Goal: Task Accomplishment & Management: Manage account settings

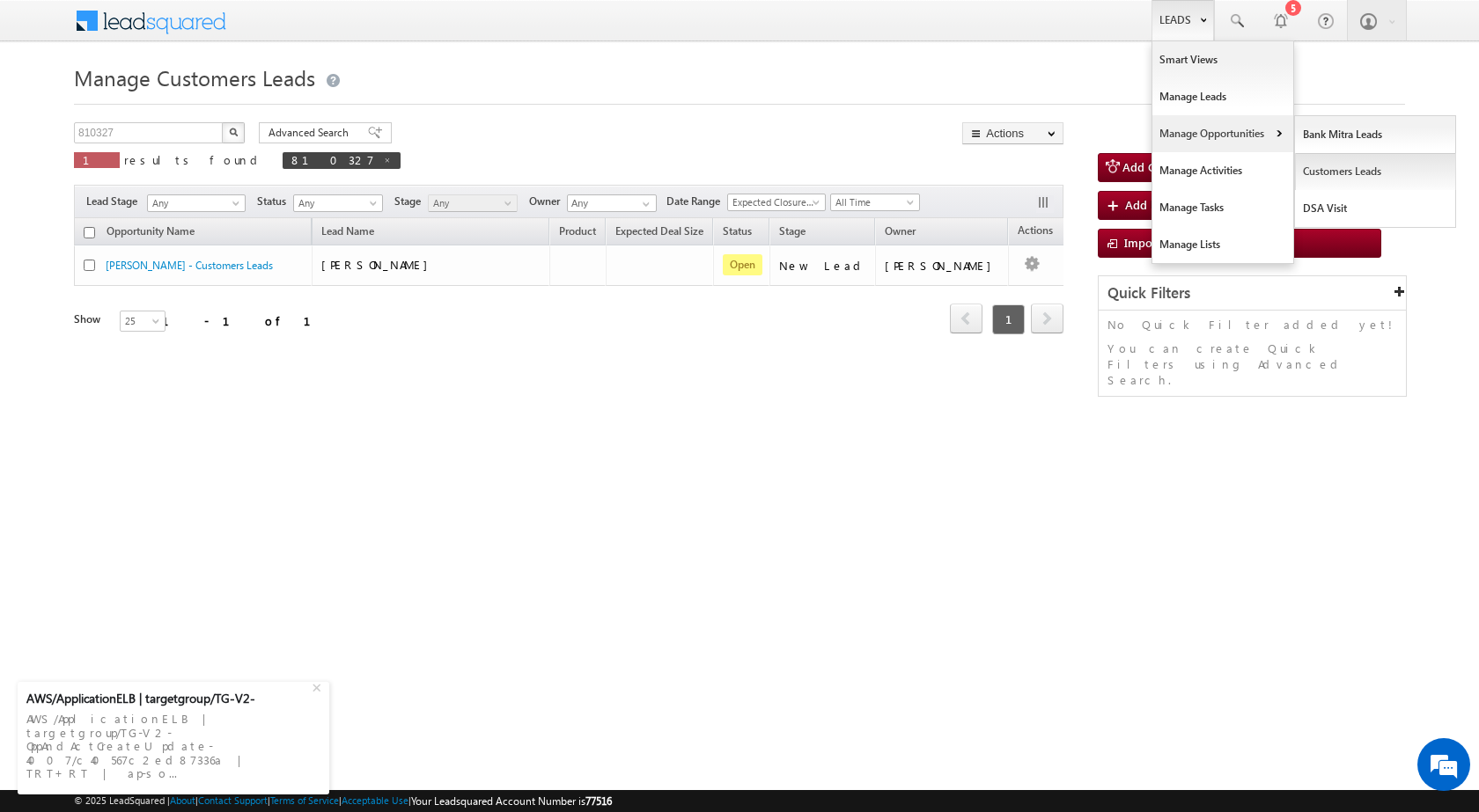
click at [1316, 176] on link "Customers Leads" at bounding box center [1375, 171] width 162 height 37
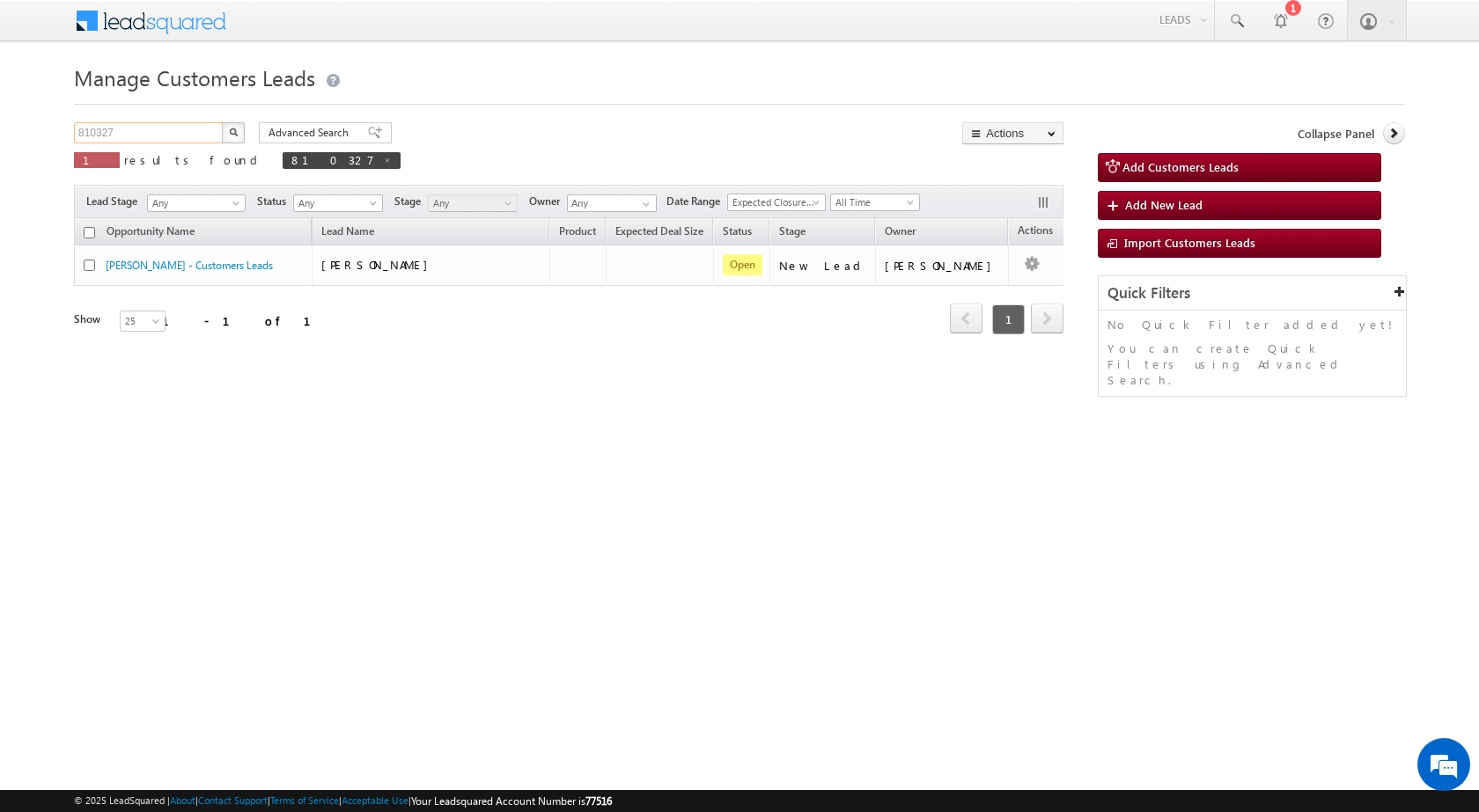
click at [163, 129] on input "810327" at bounding box center [150, 133] width 151 height 22
paste input "886"
type input "810886"
click at [222, 122] on button "button" at bounding box center [233, 133] width 23 height 22
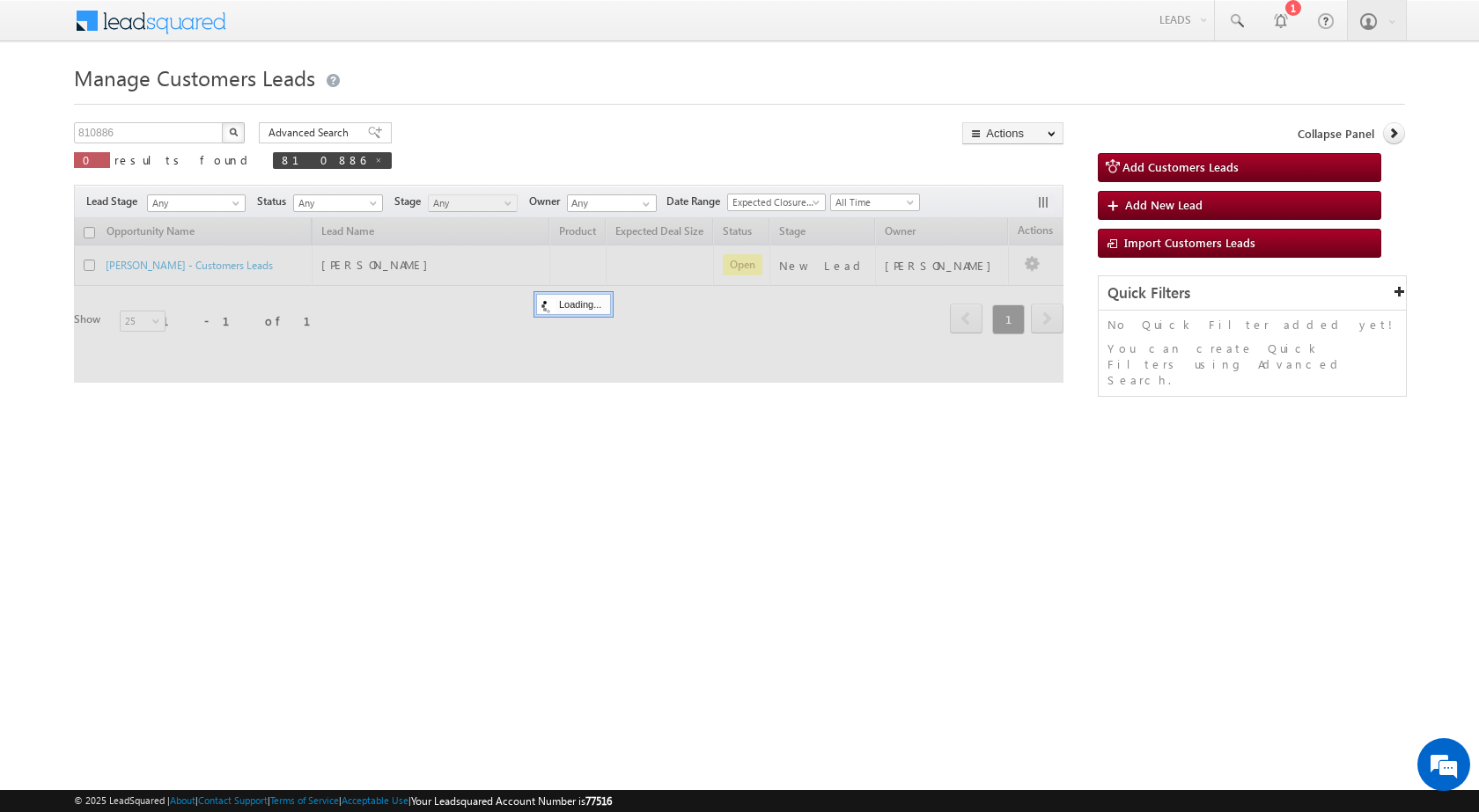
click at [768, 543] on html "Menu Surbhi Dhadve sitar a5@ks erve." at bounding box center [739, 271] width 1479 height 543
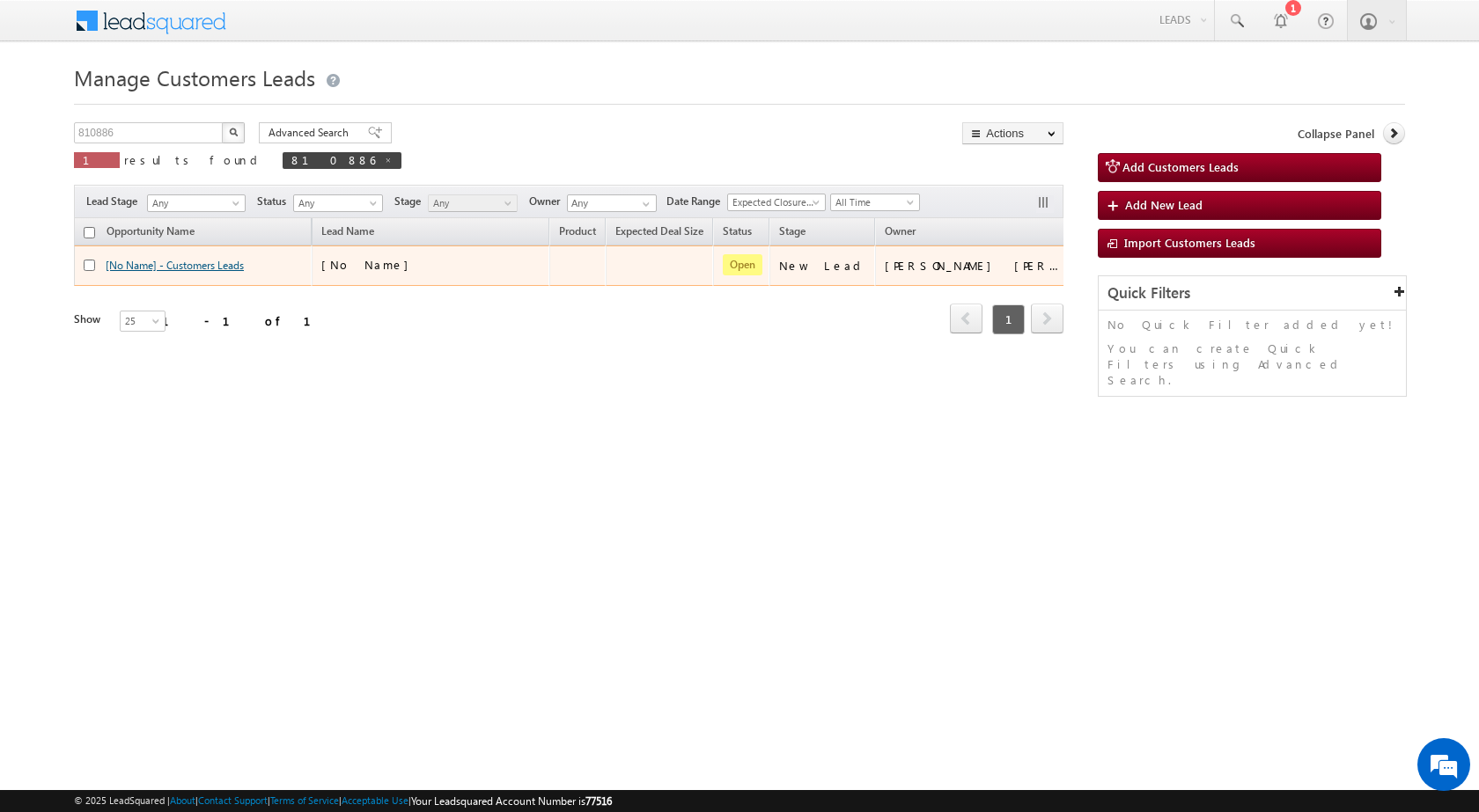
click at [217, 267] on link "[No Name] - Customers Leads" at bounding box center [174, 264] width 138 height 13
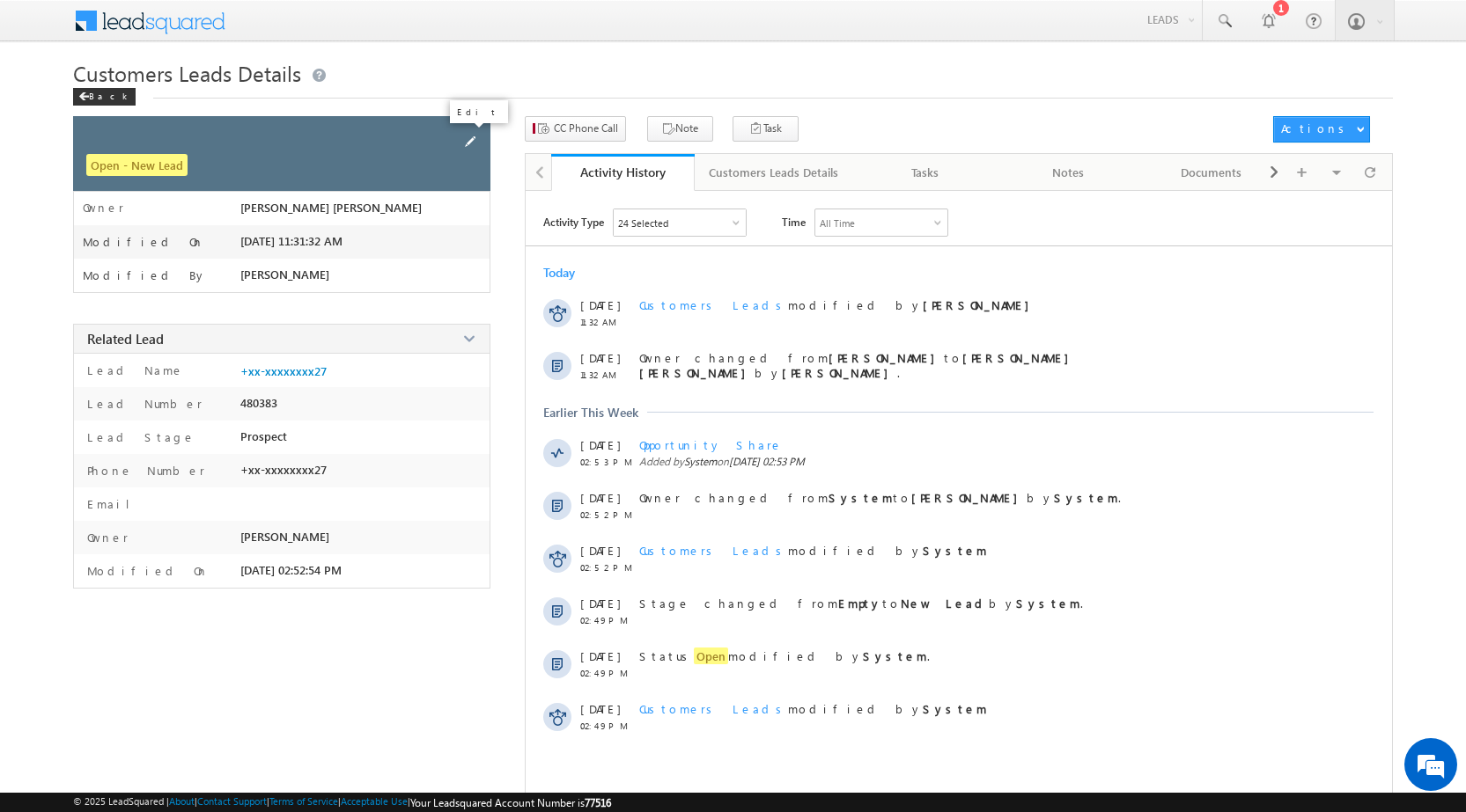
click at [471, 136] on span at bounding box center [470, 142] width 20 height 20
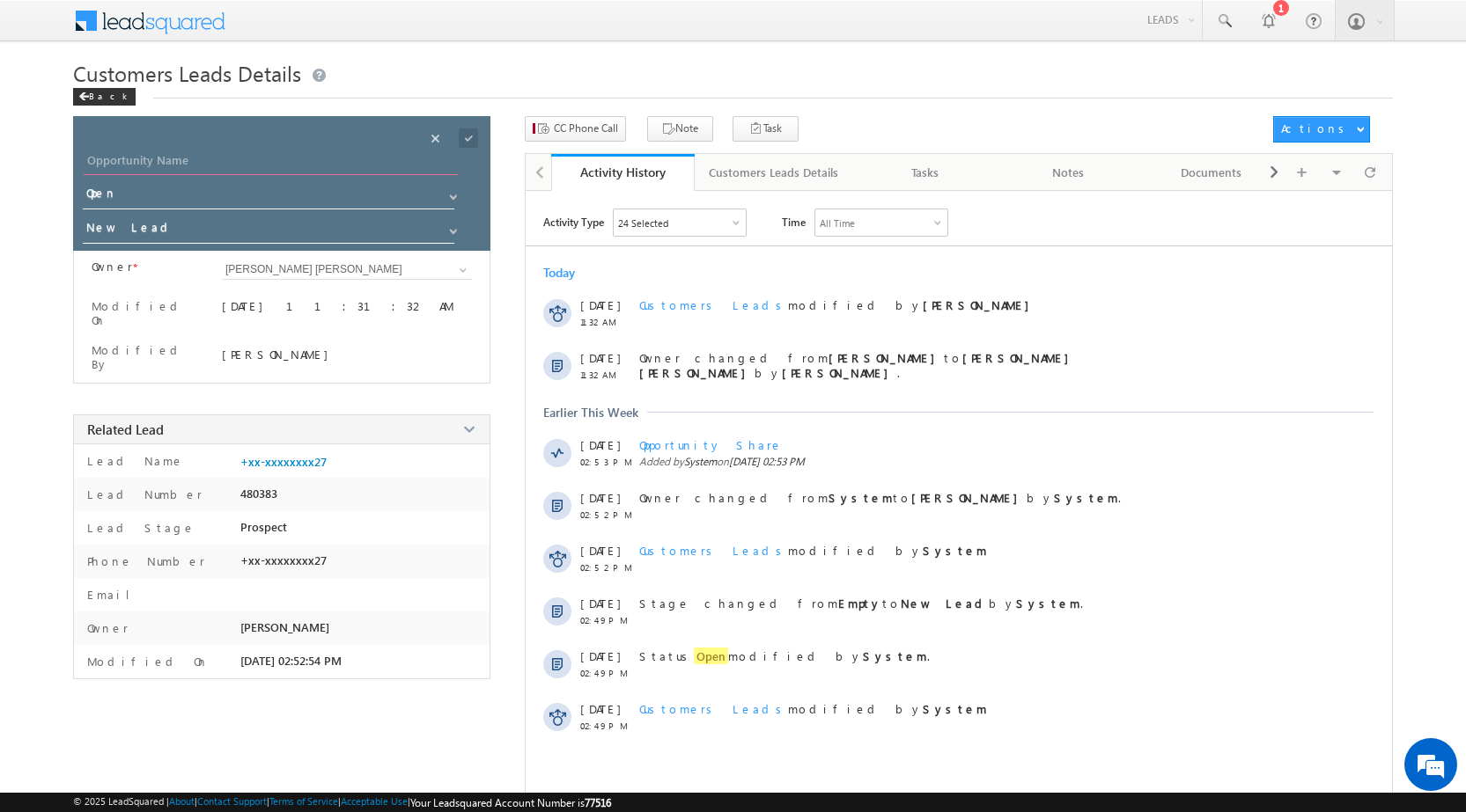
click at [331, 160] on input "Opportunity Name" at bounding box center [270, 162] width 374 height 24
click at [389, 170] on input "Opportunity Name" at bounding box center [270, 162] width 374 height 24
paste input "Sunil Aatram"
type input "Sunil Aatram"
click at [151, 213] on span "Open" at bounding box center [272, 199] width 379 height 34
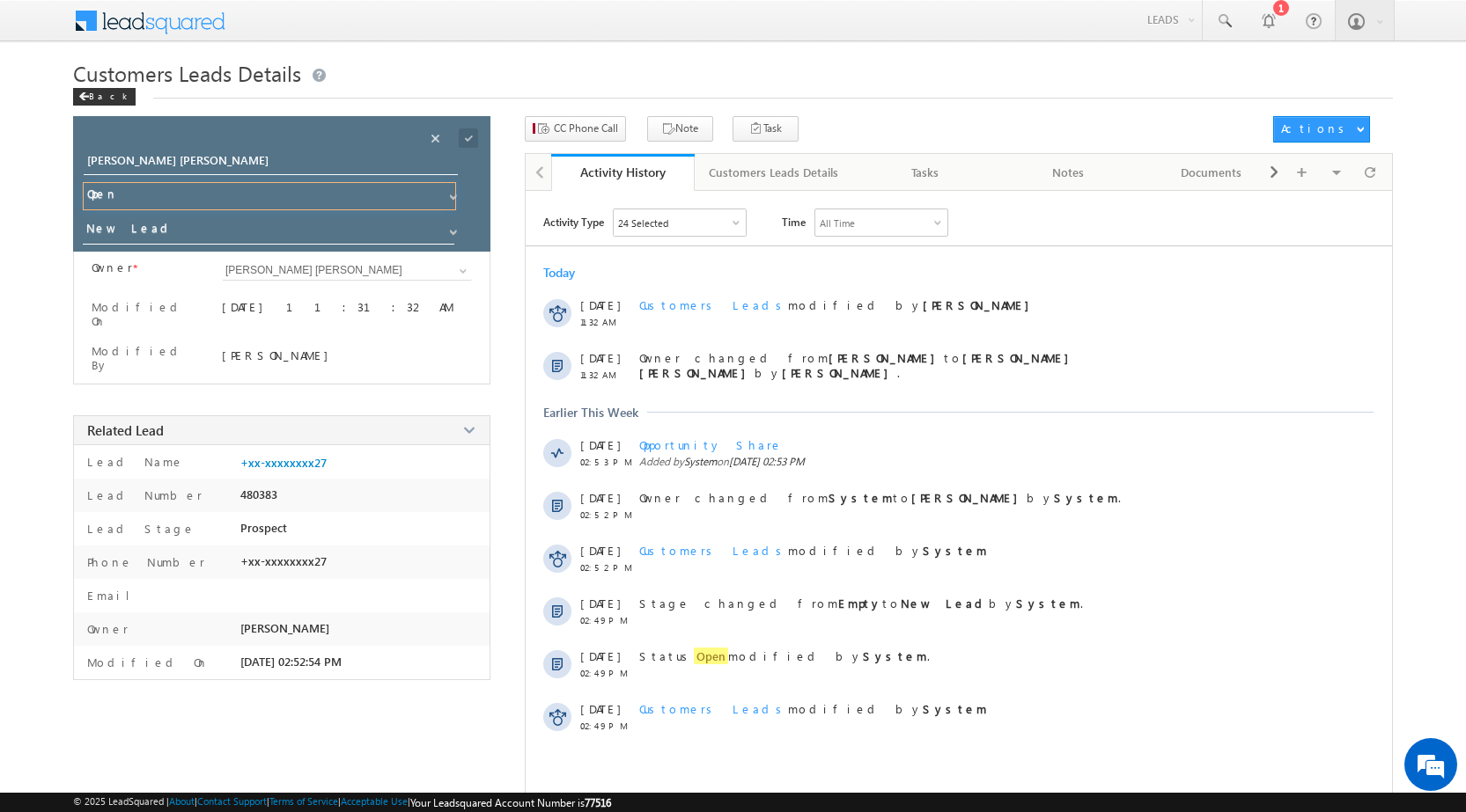
click at [150, 198] on input "Open" at bounding box center [269, 196] width 373 height 28
click at [147, 229] on input "New Lead" at bounding box center [269, 230] width 373 height 28
click at [151, 252] on link "Sales Marked" at bounding box center [269, 254] width 373 height 21
type input "Sales Marked"
click at [467, 137] on span at bounding box center [469, 138] width 20 height 20
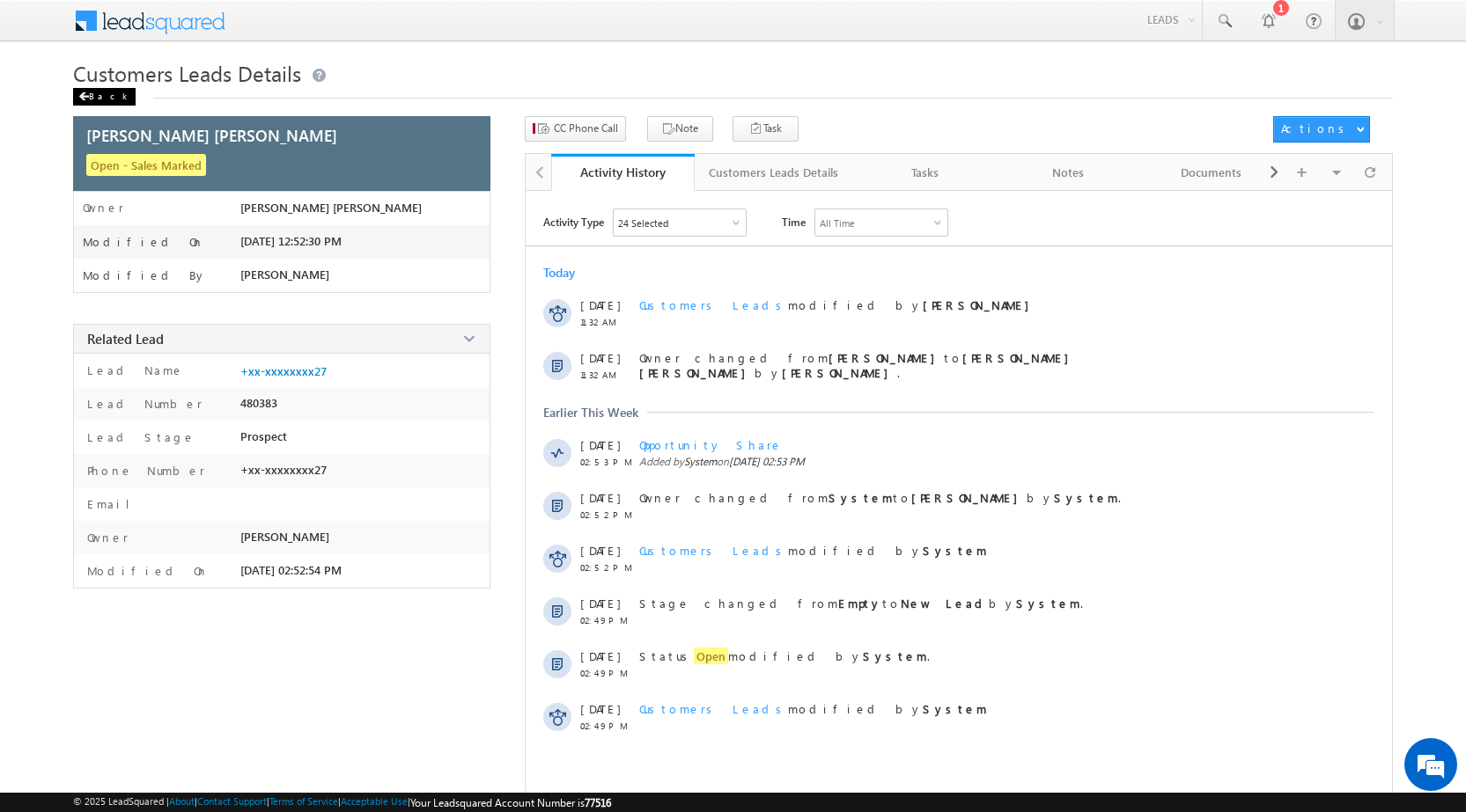
click at [107, 96] on div "Back" at bounding box center [105, 97] width 63 height 18
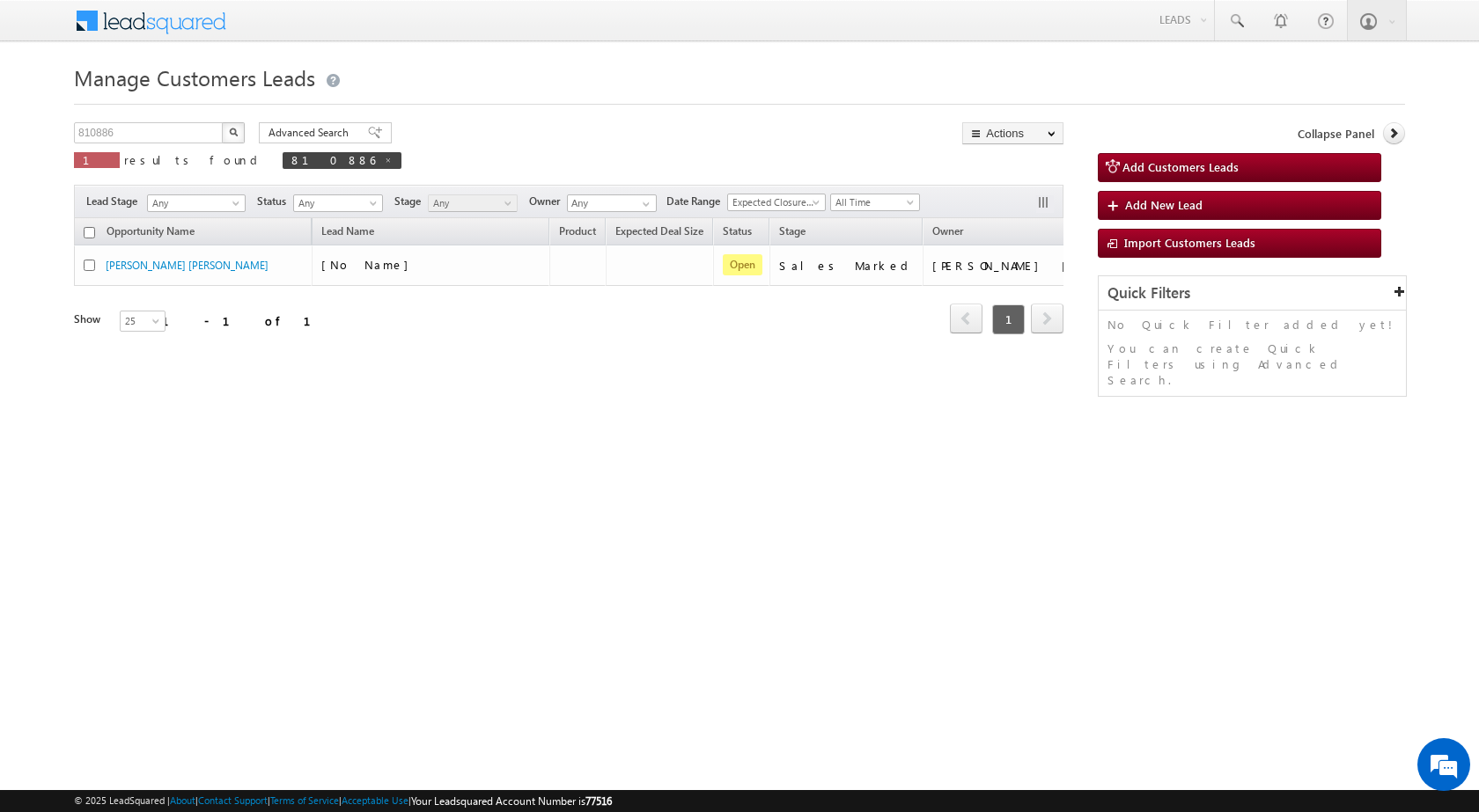
click at [559, 543] on html "Menu Surbhi Dhadve sitar a5@ks erve." at bounding box center [739, 271] width 1479 height 543
click at [722, 437] on div "Manage Customers Leads 810886 X 1 results found 810886 Advanced Search Advanced…" at bounding box center [740, 279] width 1331 height 440
click at [1108, 461] on div "Manage Customers Leads 810886 X 1 results found 810886 Advanced Search Advanced…" at bounding box center [740, 279] width 1331 height 440
click at [1132, 266] on button "button" at bounding box center [1140, 265] width 18 height 18
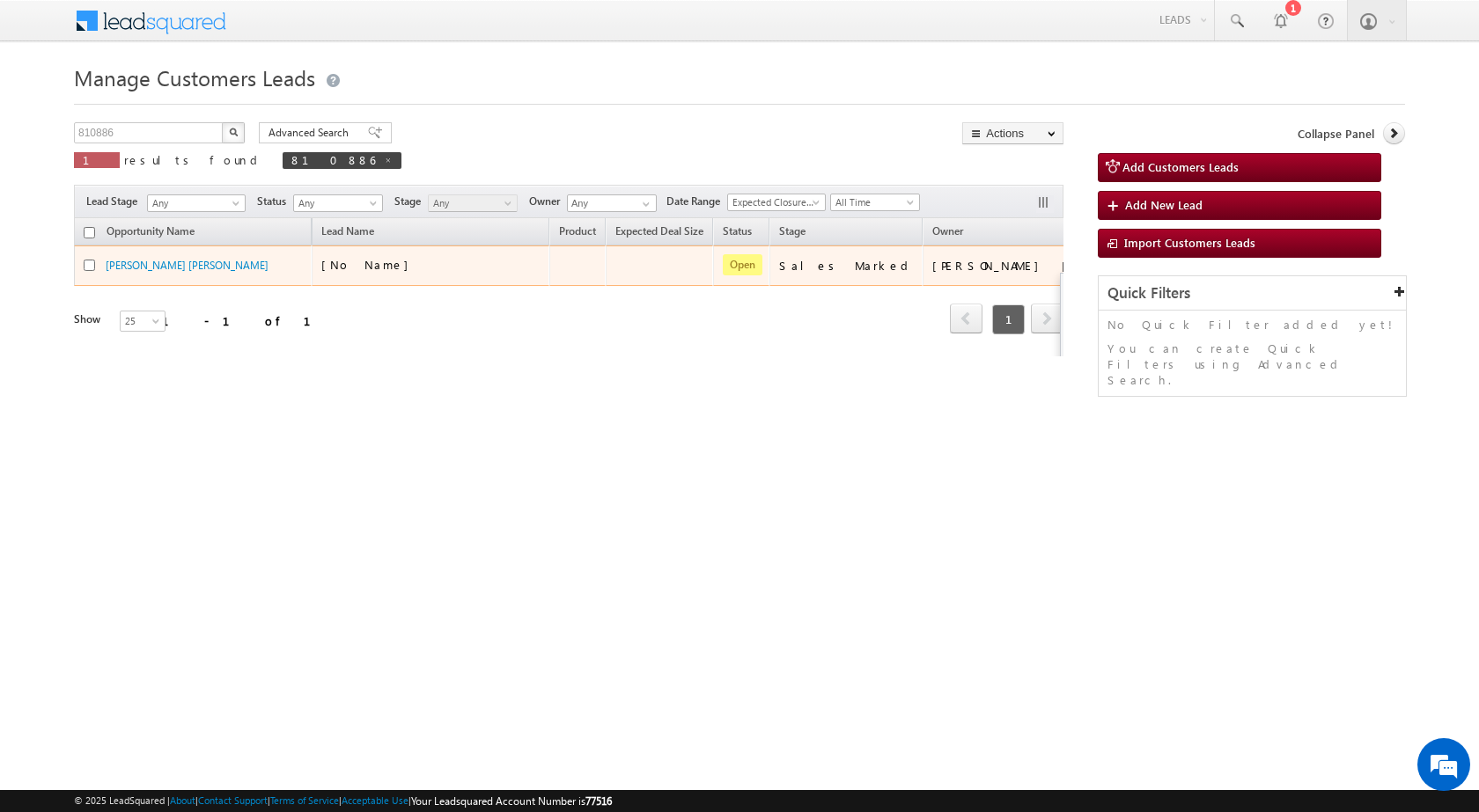
click at [1132, 266] on button "button" at bounding box center [1140, 265] width 18 height 18
click at [1053, 263] on div "Opportunity Name Lead Name Product Expected Deal Size Status Stage Owner Action…" at bounding box center [569, 287] width 990 height 138
click at [1126, 263] on div "Edit Change Owner Change Stage Add Activity Add Task Delete" at bounding box center [1139, 265] width 28 height 23
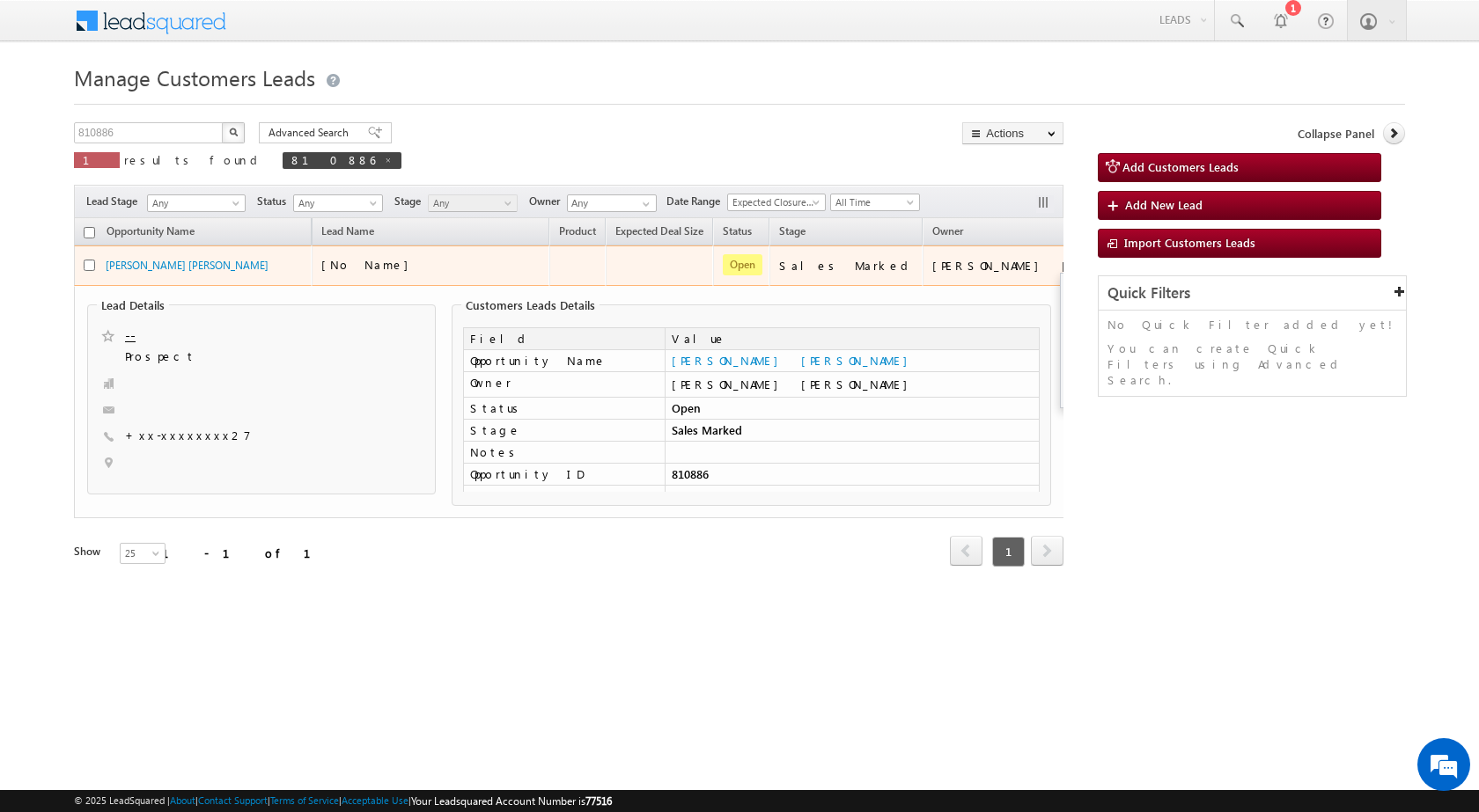
click at [1131, 262] on span at bounding box center [1140, 264] width 20 height 20
click at [1116, 276] on td "Edit Change Owner Change Stage Add Activity Add Task Delete" at bounding box center [1152, 265] width 73 height 40
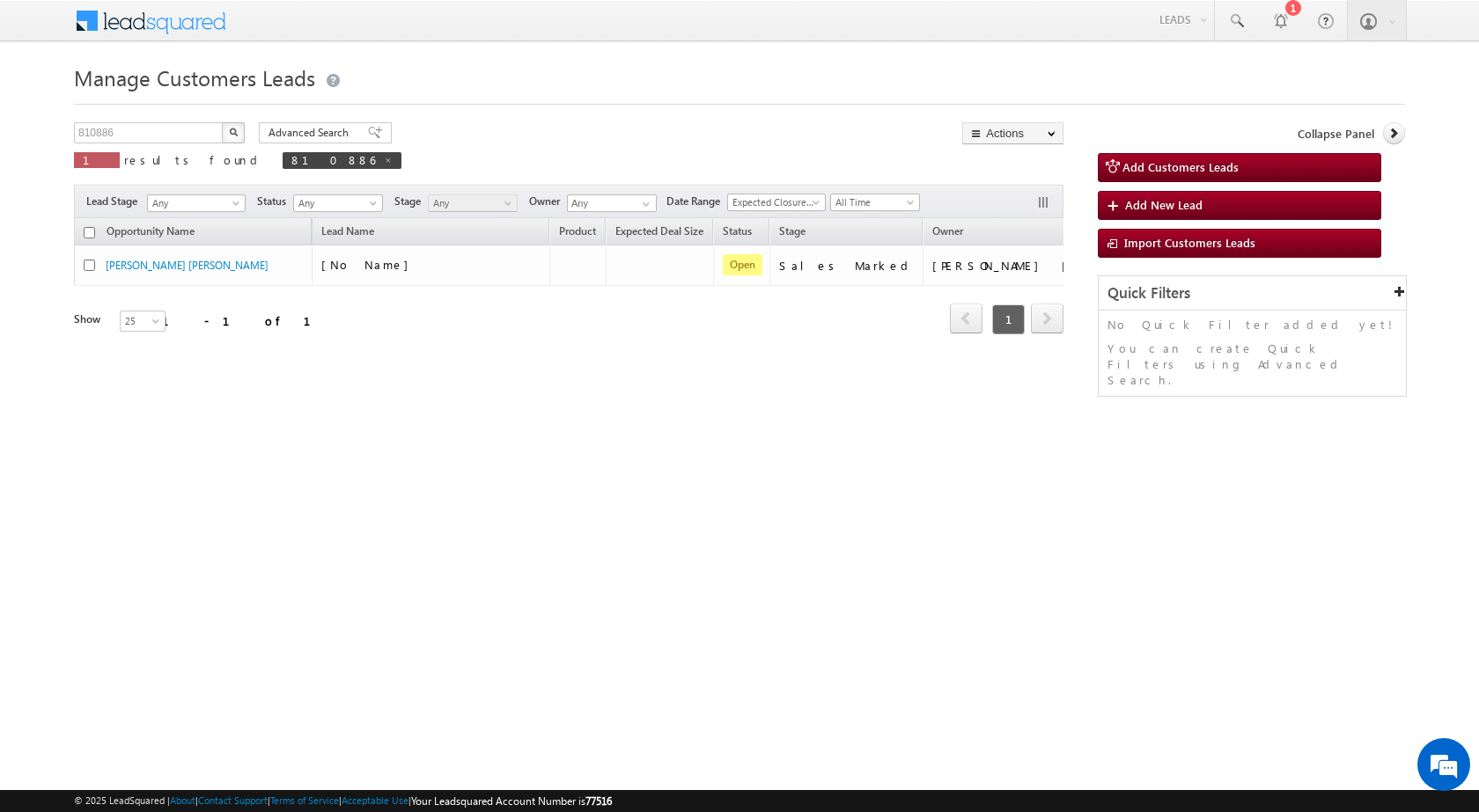
click at [1132, 267] on button "button" at bounding box center [1140, 264] width 18 height 18
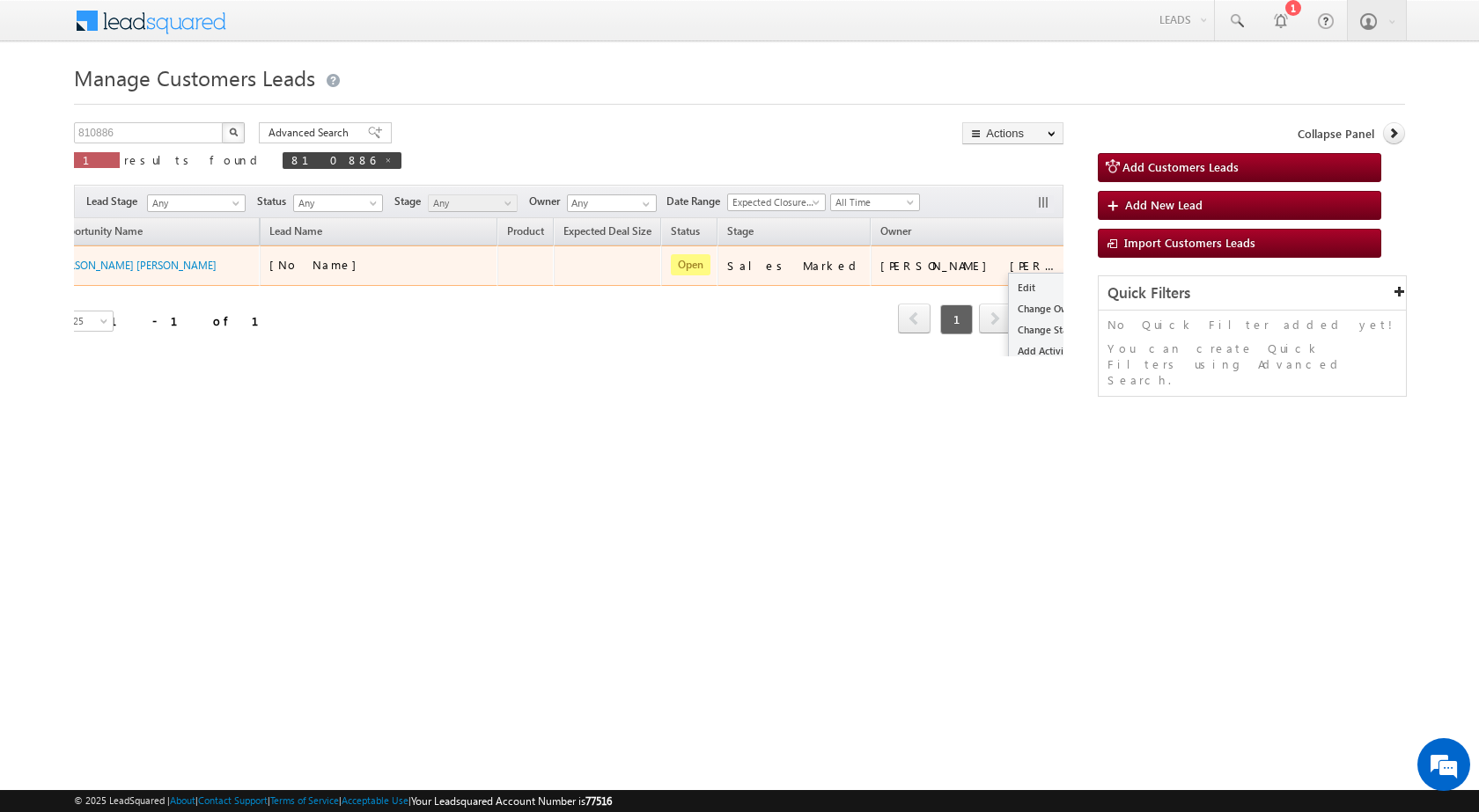
click at [1080, 264] on button "button" at bounding box center [1088, 265] width 18 height 18
click at [1009, 284] on link "Edit" at bounding box center [1053, 288] width 88 height 22
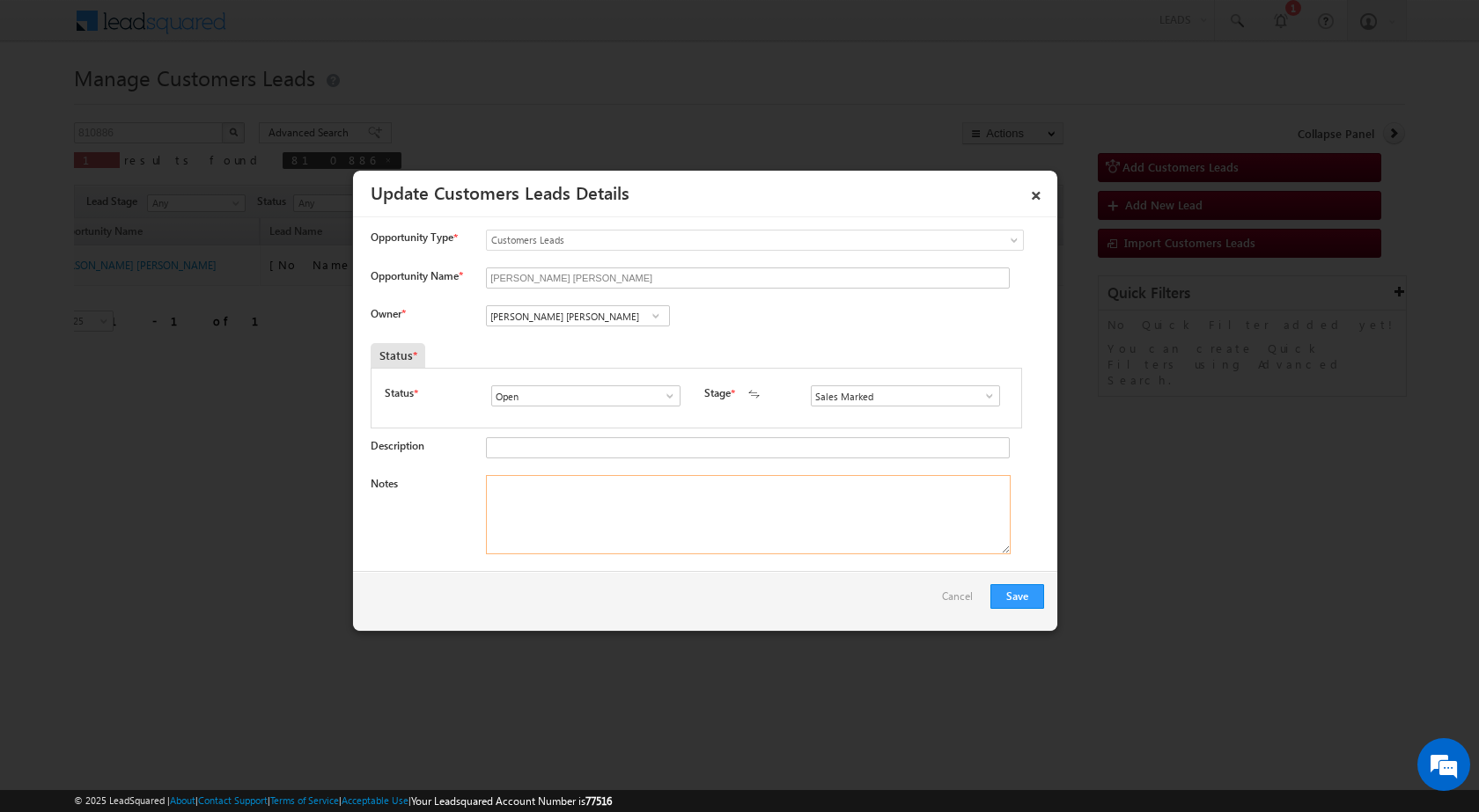
click at [613, 476] on textarea "Notes" at bounding box center [748, 515] width 525 height 79
click at [602, 320] on input "Mayuresh Dnyaneshwar Uttarwar" at bounding box center [578, 316] width 184 height 22
paste input "umesh.bhagat@sgrlimited.in"
click at [591, 344] on span "umesh.bhagat@sgrlimited.in" at bounding box center [573, 350] width 159 height 13
type input "Umesh Hiraman Bhagat"
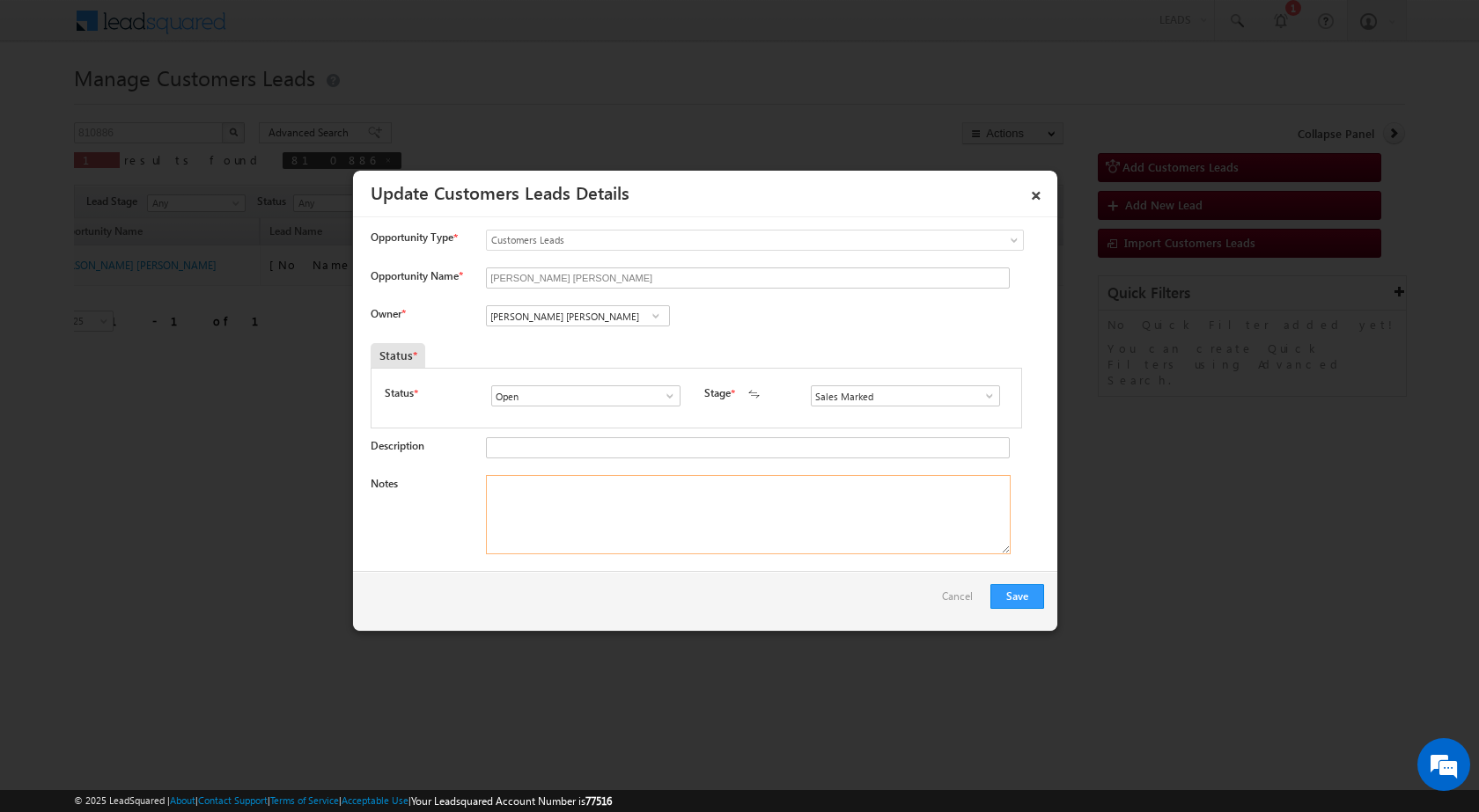
click at [564, 519] on textarea "Notes" at bounding box center [748, 515] width 525 height 79
paste textarea "Mobile No - 8788870327 / Name - Sunil Aatram / Registry / Gram Panchayat / Fath…"
type textarea "Mobile No - 8788870327 / Name - Sunil Aatram / Registry / Gram Panchayat / Fath…"
click at [625, 741] on div at bounding box center [739, 406] width 1479 height 812
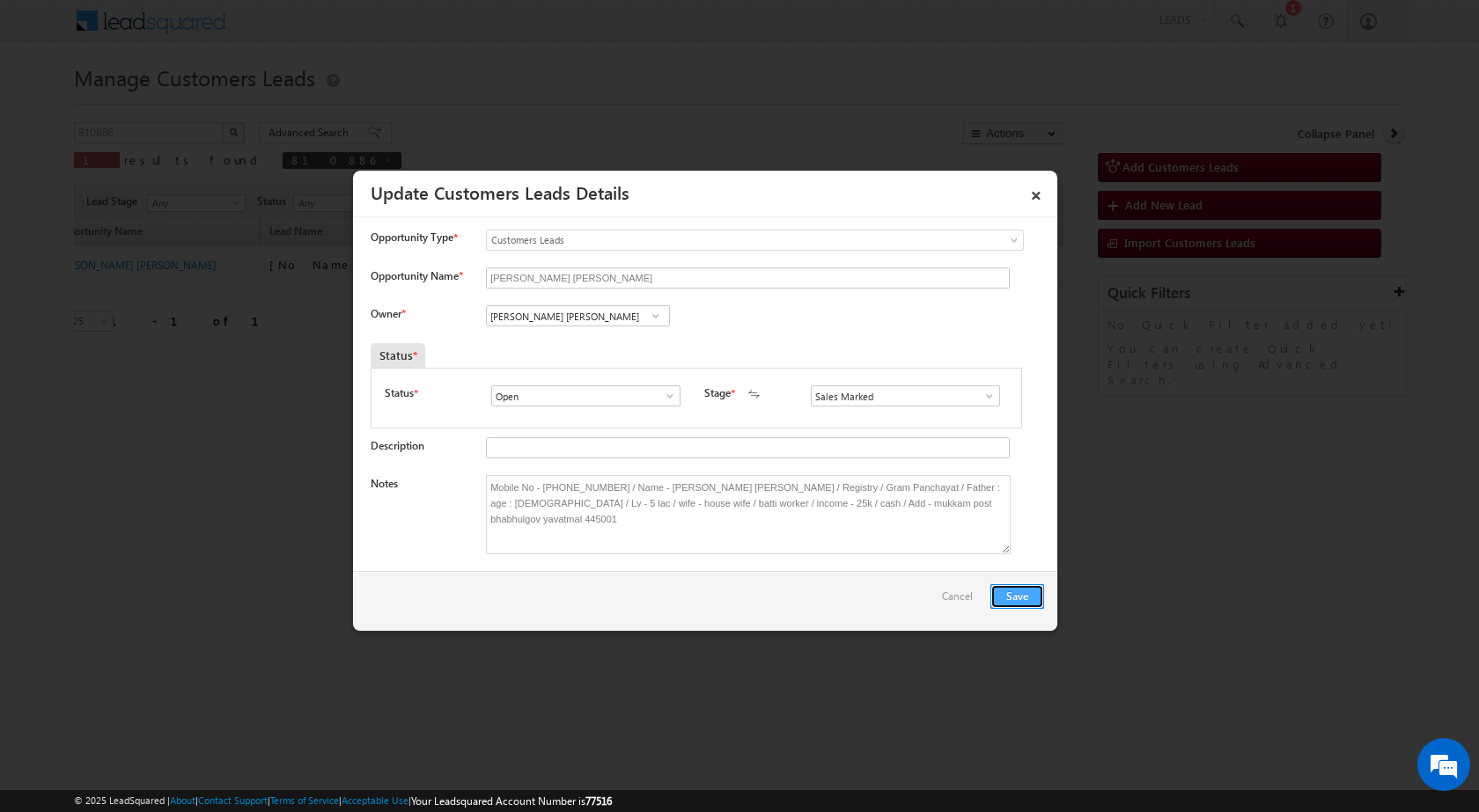
click at [1002, 591] on button "Save" at bounding box center [1017, 596] width 54 height 24
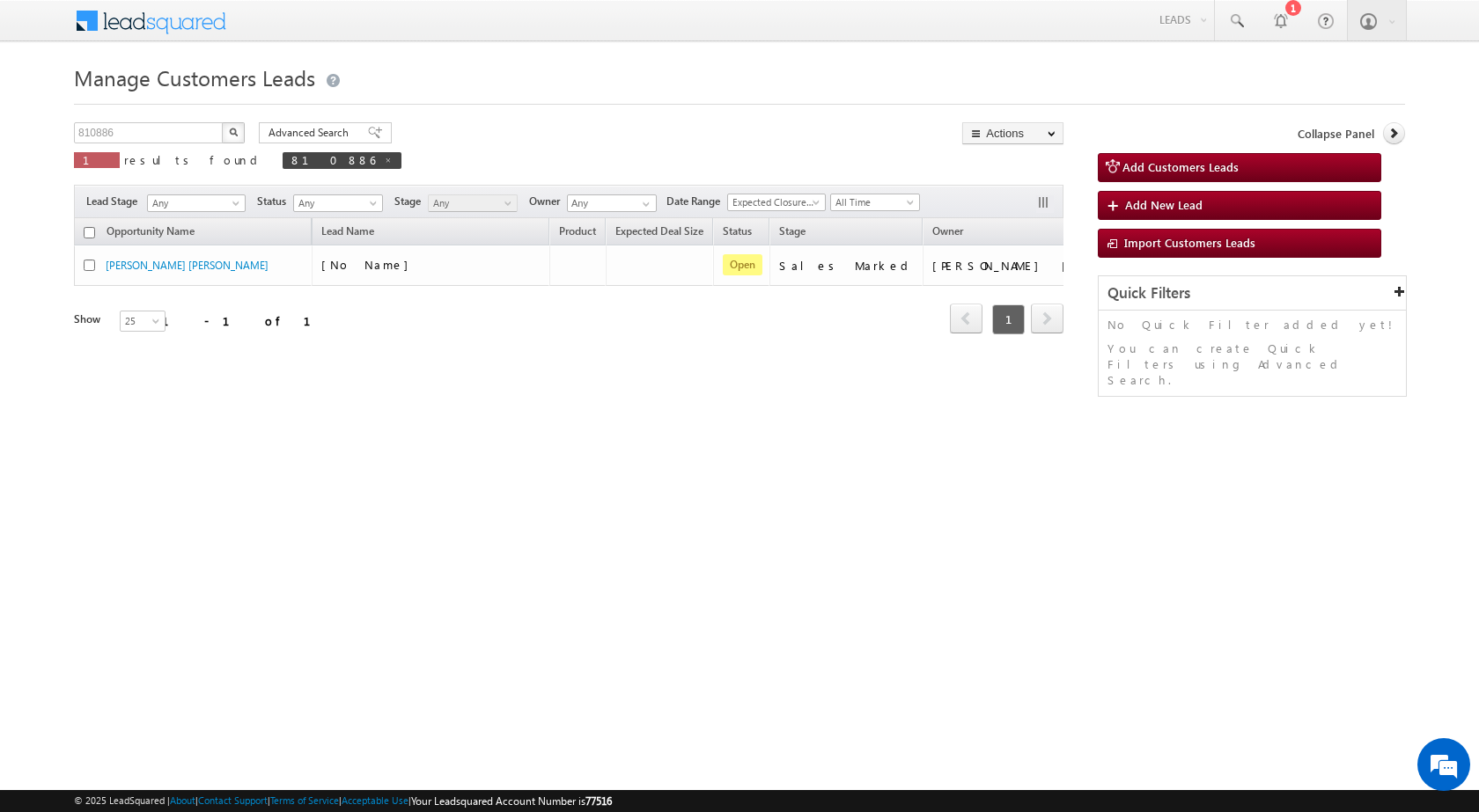
click at [789, 543] on html "Menu Surbhi Dhadve sitar a5@ks erve." at bounding box center [739, 271] width 1479 height 543
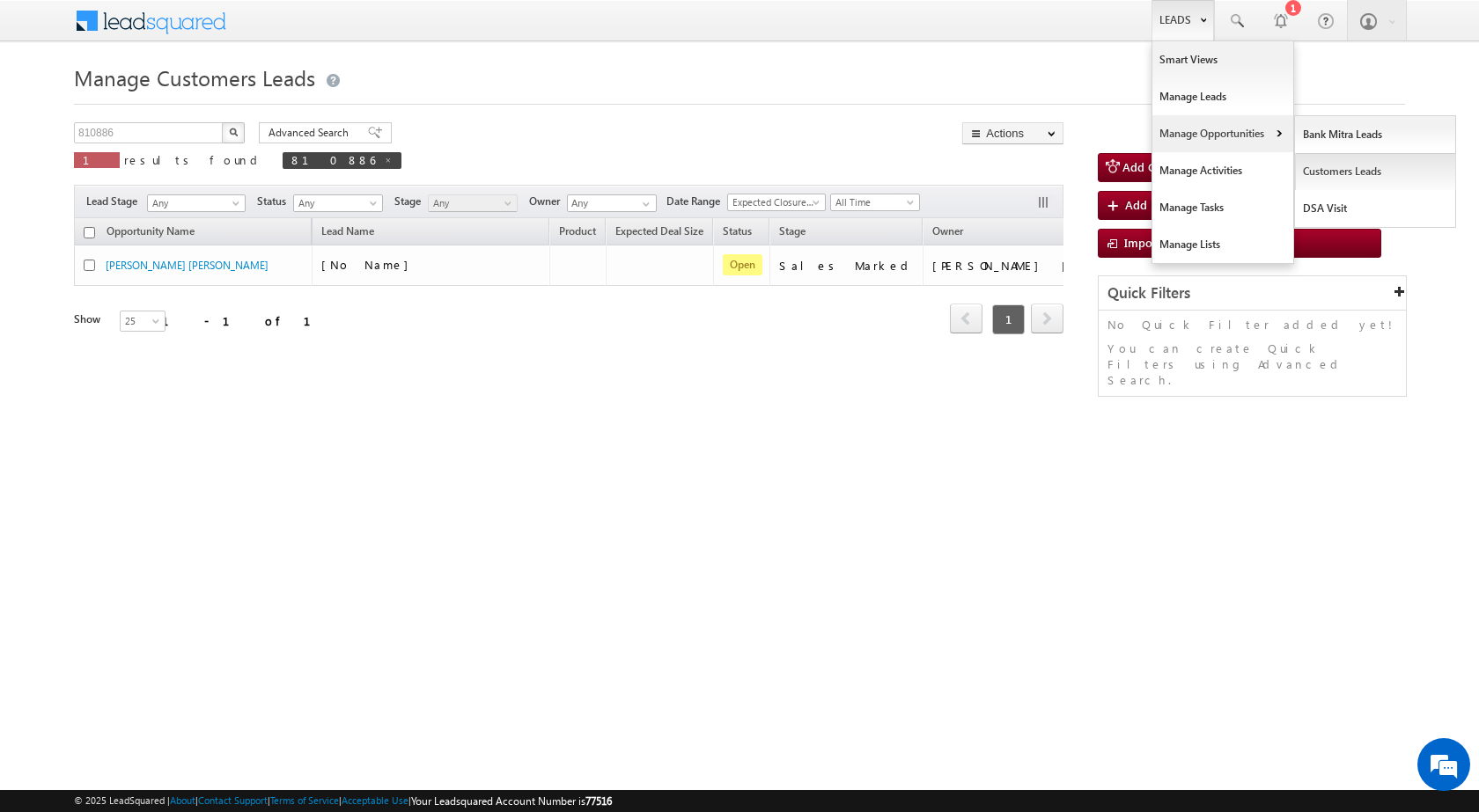
drag, startPoint x: 1309, startPoint y: 164, endPoint x: 1247, endPoint y: 206, distance: 74.9
click at [1309, 165] on link "Customers Leads" at bounding box center [1375, 171] width 162 height 37
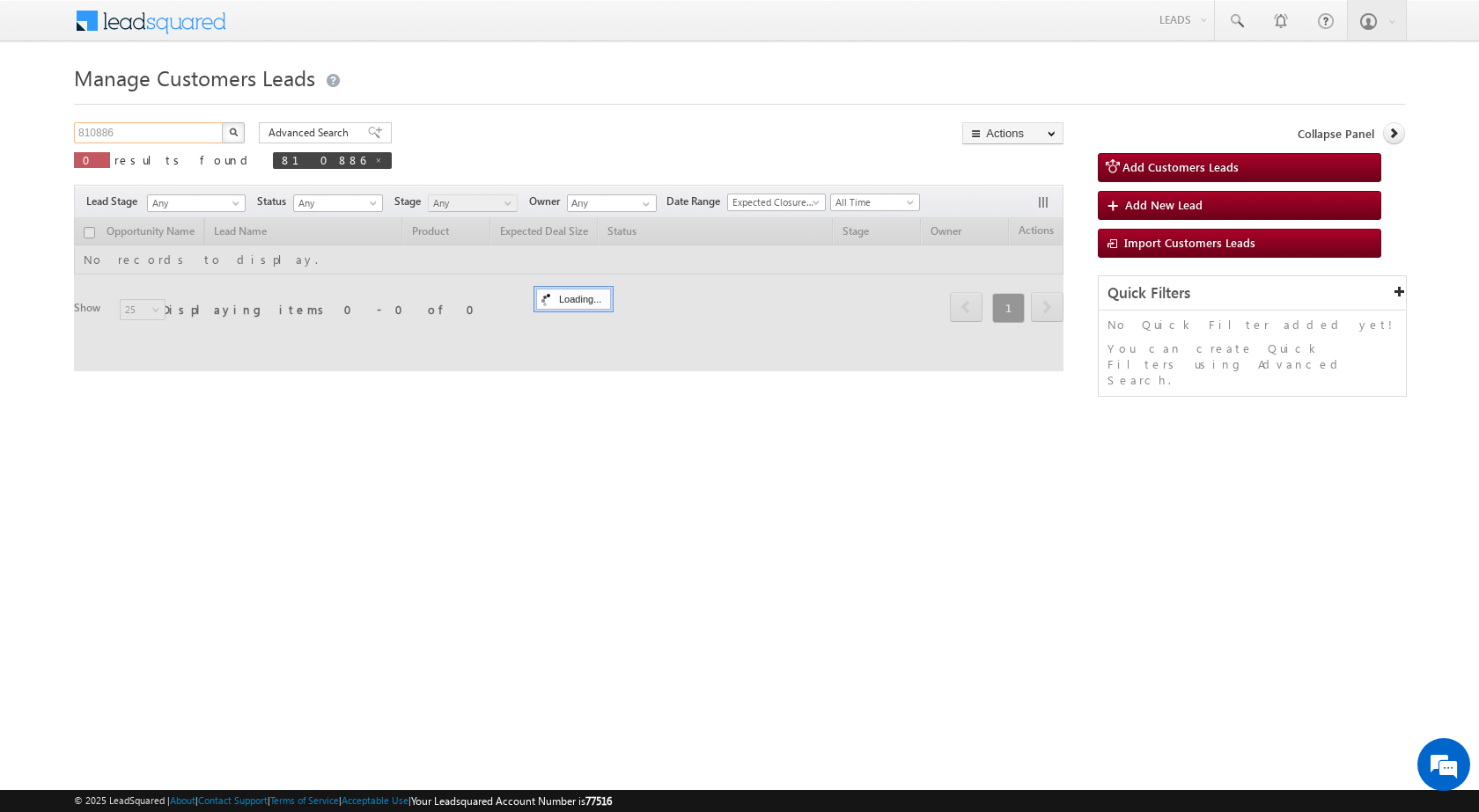
click at [155, 134] on input "810886" at bounding box center [150, 133] width 151 height 22
click at [156, 132] on input "810886" at bounding box center [150, 133] width 151 height 22
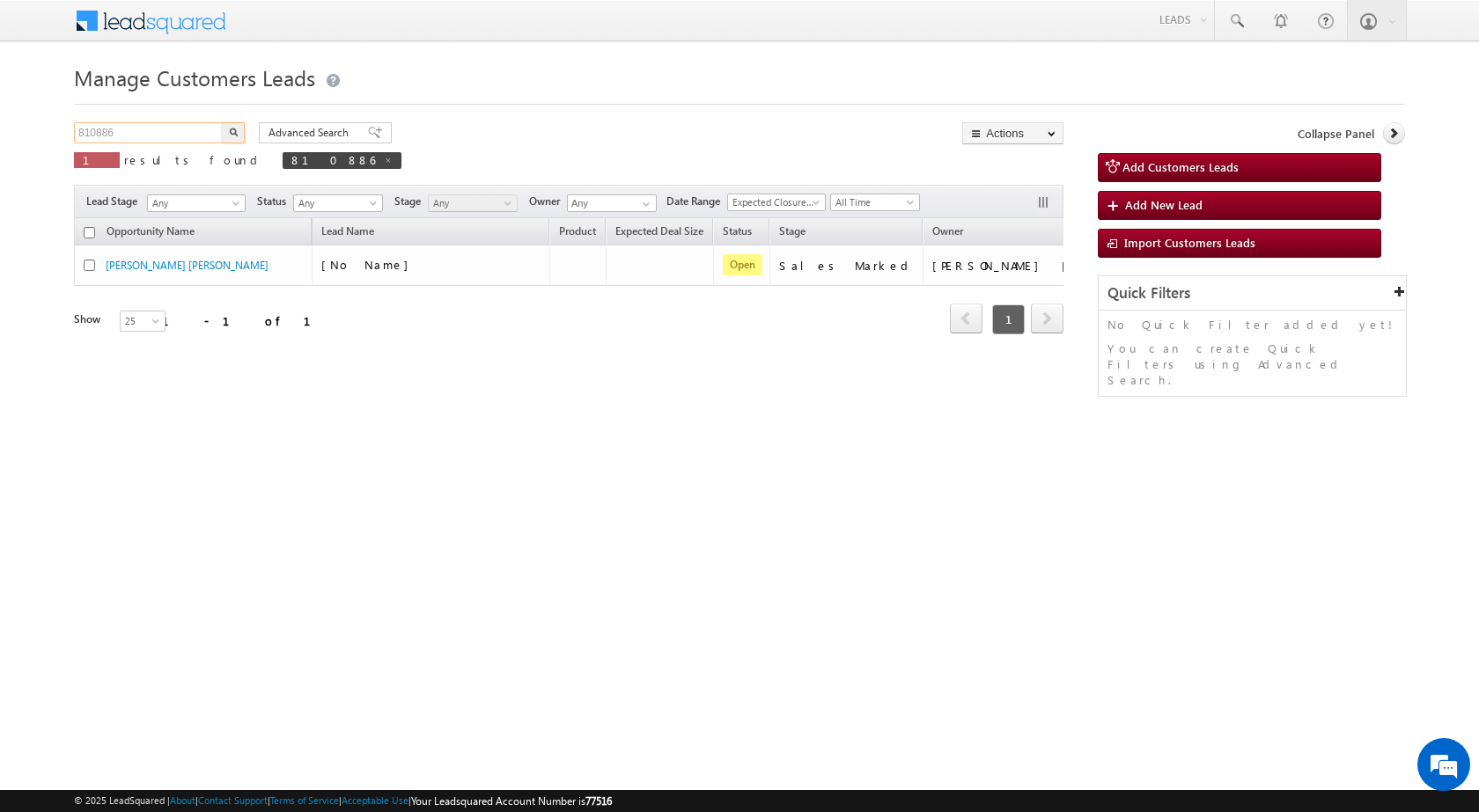
click at [157, 131] on input "810886" at bounding box center [150, 133] width 151 height 22
paste input "2400"
type input "812400"
click at [222, 122] on button "button" at bounding box center [233, 133] width 23 height 22
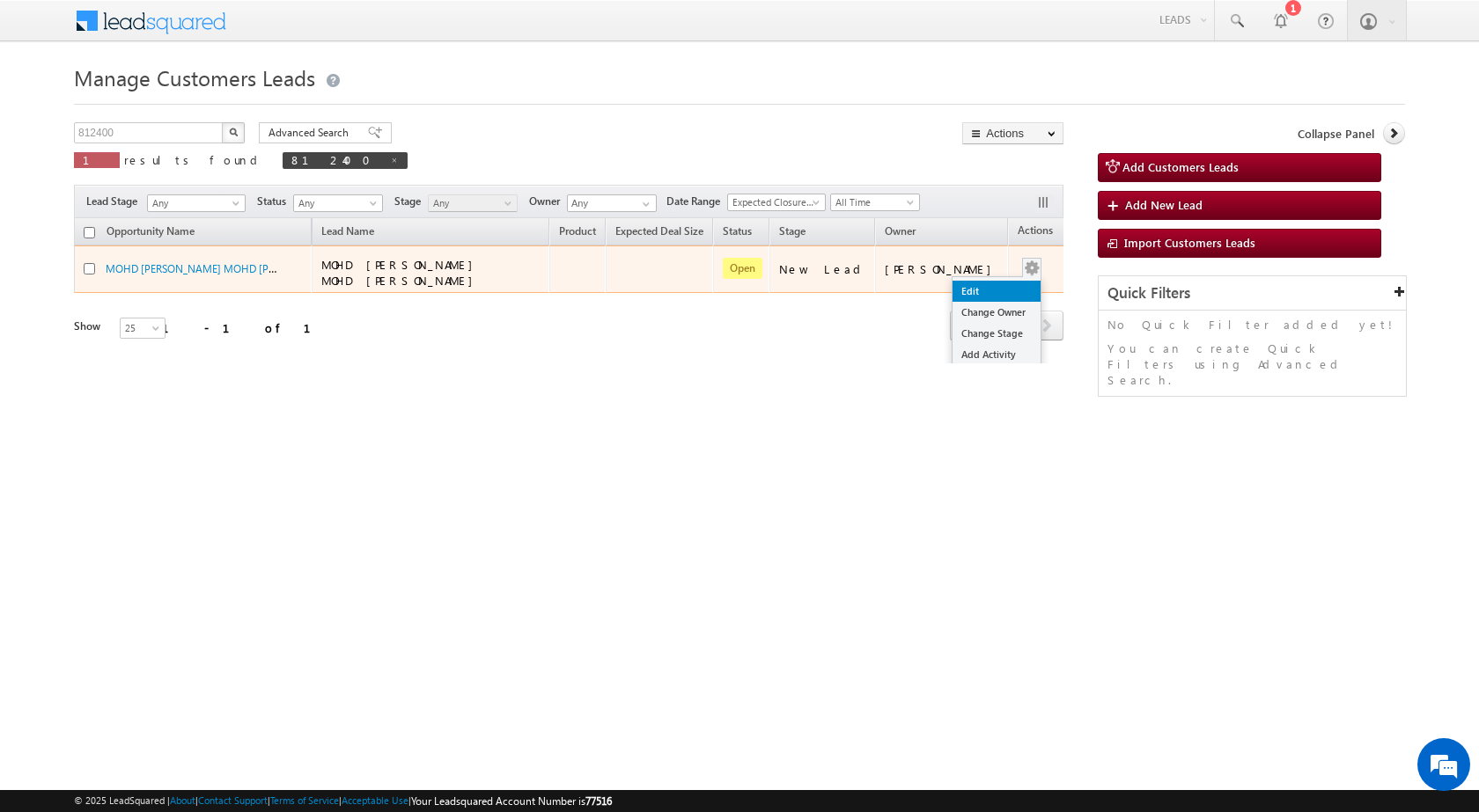
click at [995, 284] on link "Edit" at bounding box center [996, 292] width 88 height 22
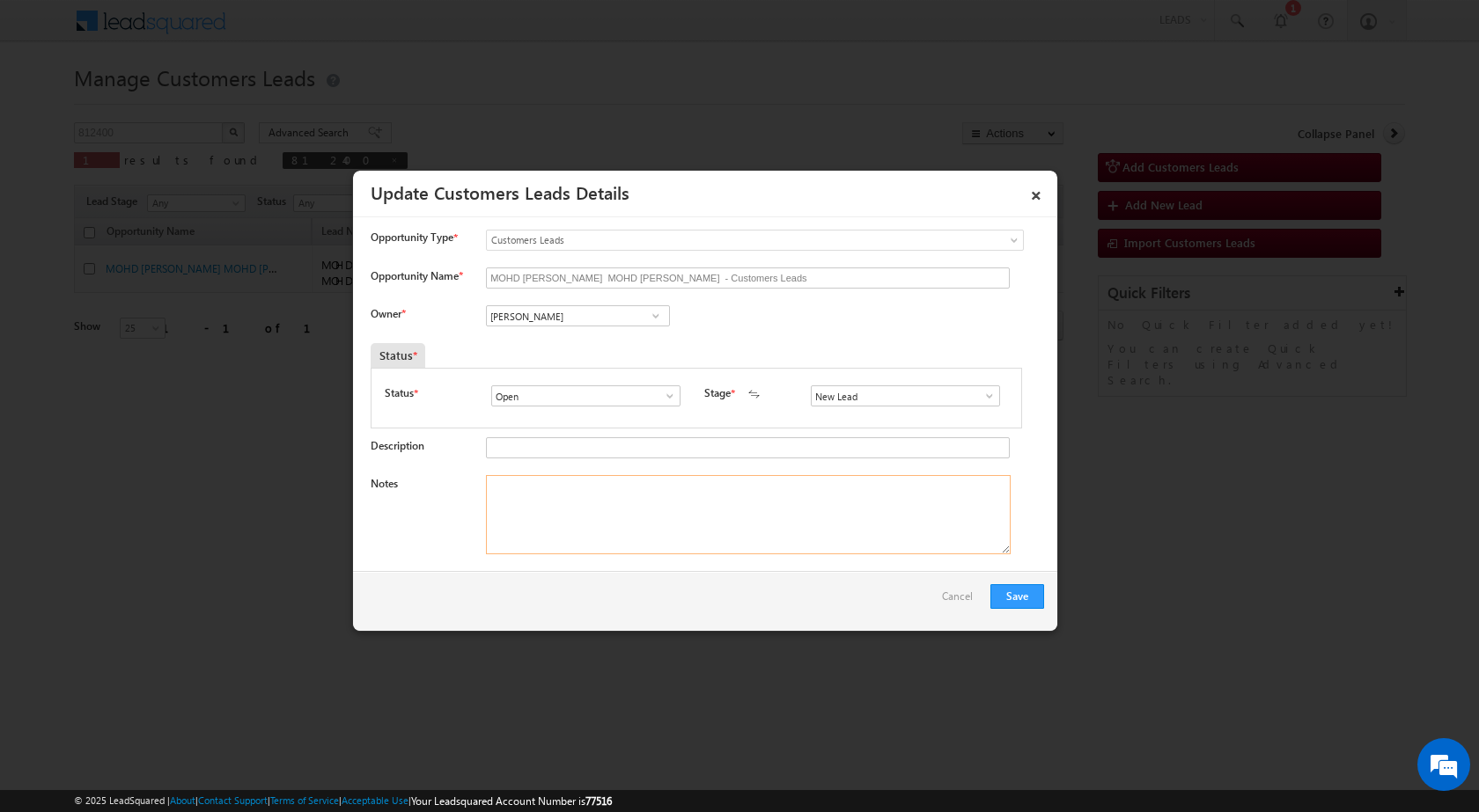
click at [570, 494] on textarea "Notes" at bounding box center [748, 515] width 525 height 79
paste textarea "Name - MOHD SALMAN / purchase case / Pv - 35Lac / Lv - 25Lac / Nagar Nigam / Jo…"
type textarea "Name - MOHD SALMAN / purchase case / Pv - 35Lac / Lv - 25Lac / Nagar Nigam / Jo…"
click at [545, 317] on input "Vikas Halwai" at bounding box center [578, 316] width 184 height 22
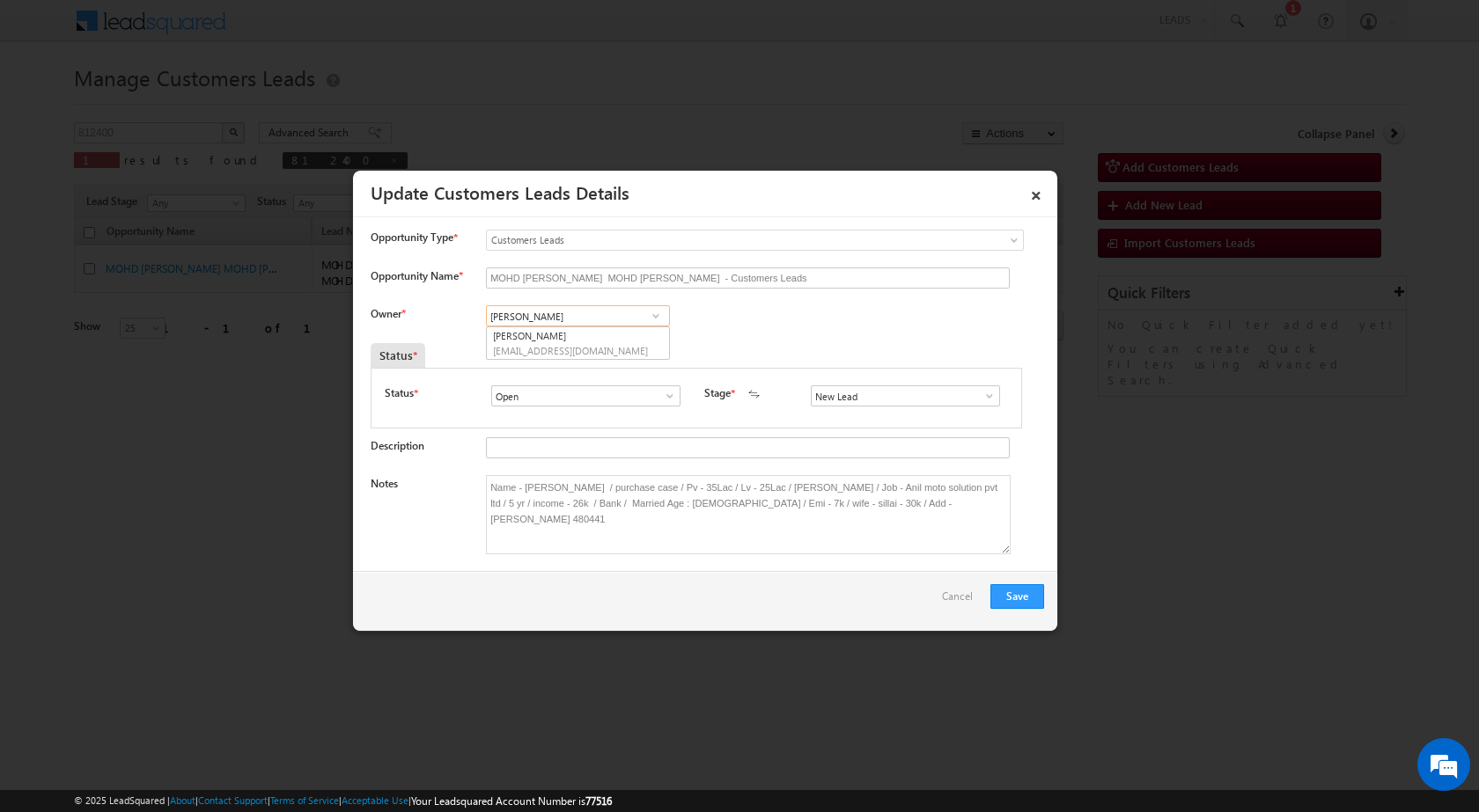
paste input "shivnarayan.dehariya@sgrlimited.in"
click at [525, 342] on link "Shivnarayan Dehariya shivnarayan.dehariya@sgrlimited.in" at bounding box center [578, 344] width 182 height 33
click at [560, 345] on span "shivnarayan.dehariya@sgrlimited.in" at bounding box center [573, 350] width 159 height 13
paste input "shivnarayan.dehariya@sgrlimited.in"
click at [548, 341] on link "Shivnarayan Dehariya shivnarayan.dehariya@sgrlimited.in" at bounding box center [578, 343] width 184 height 33
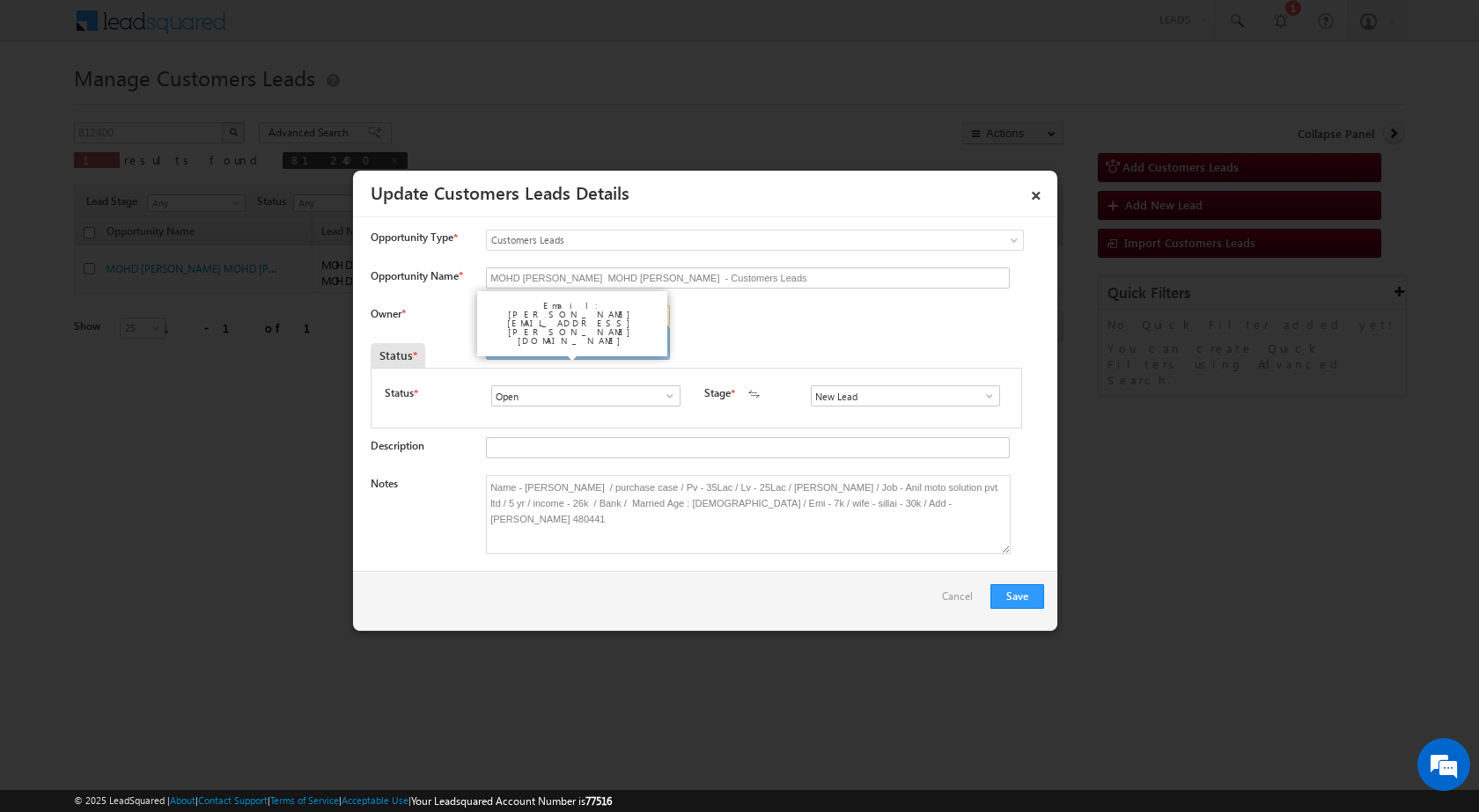
type input "[PERSON_NAME]"
click at [1027, 593] on button "Save" at bounding box center [1017, 596] width 54 height 24
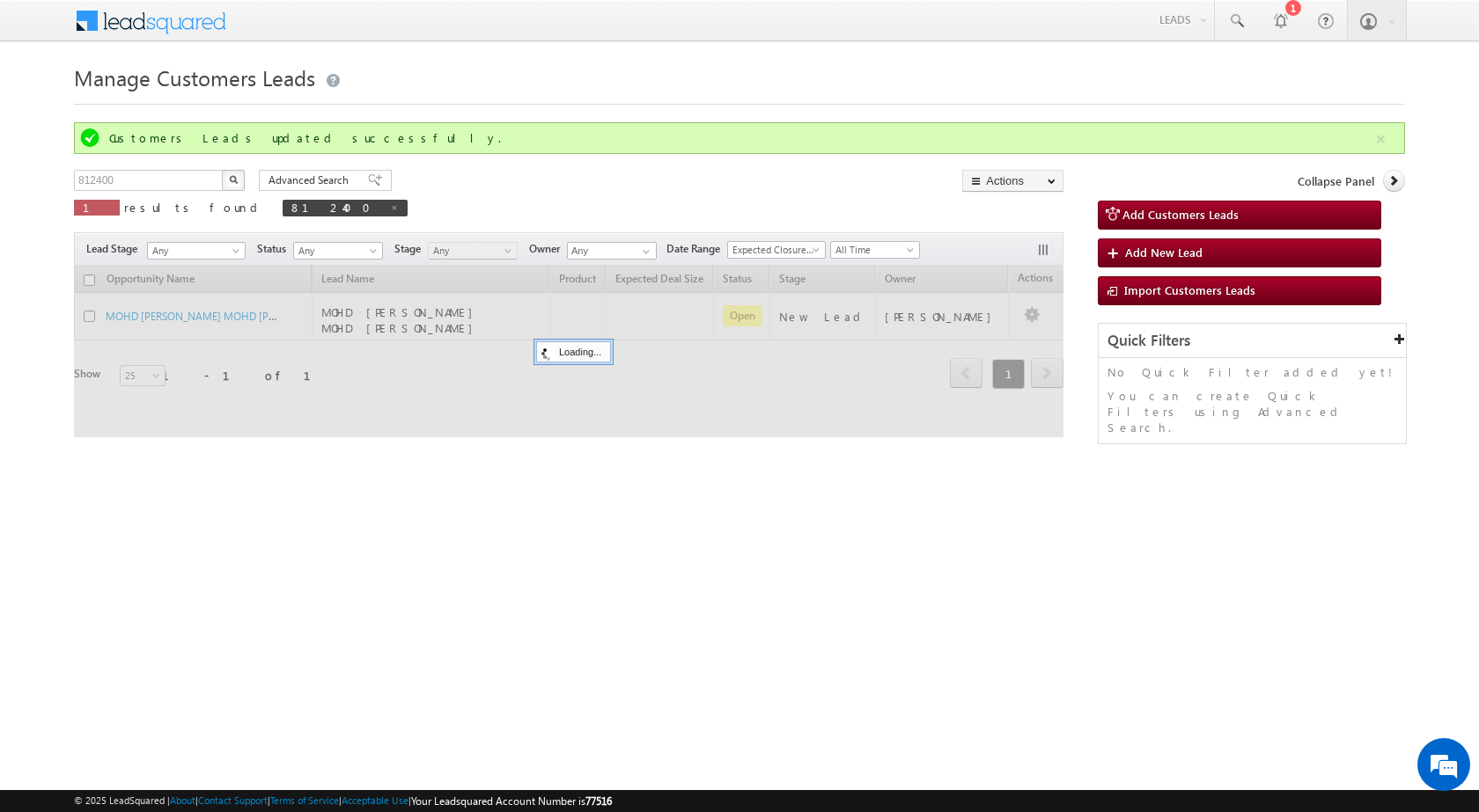
click at [632, 462] on div "Manage Customers Leads Customers Leads updated successfully. 812400 X 1 results…" at bounding box center [740, 279] width 1331 height 440
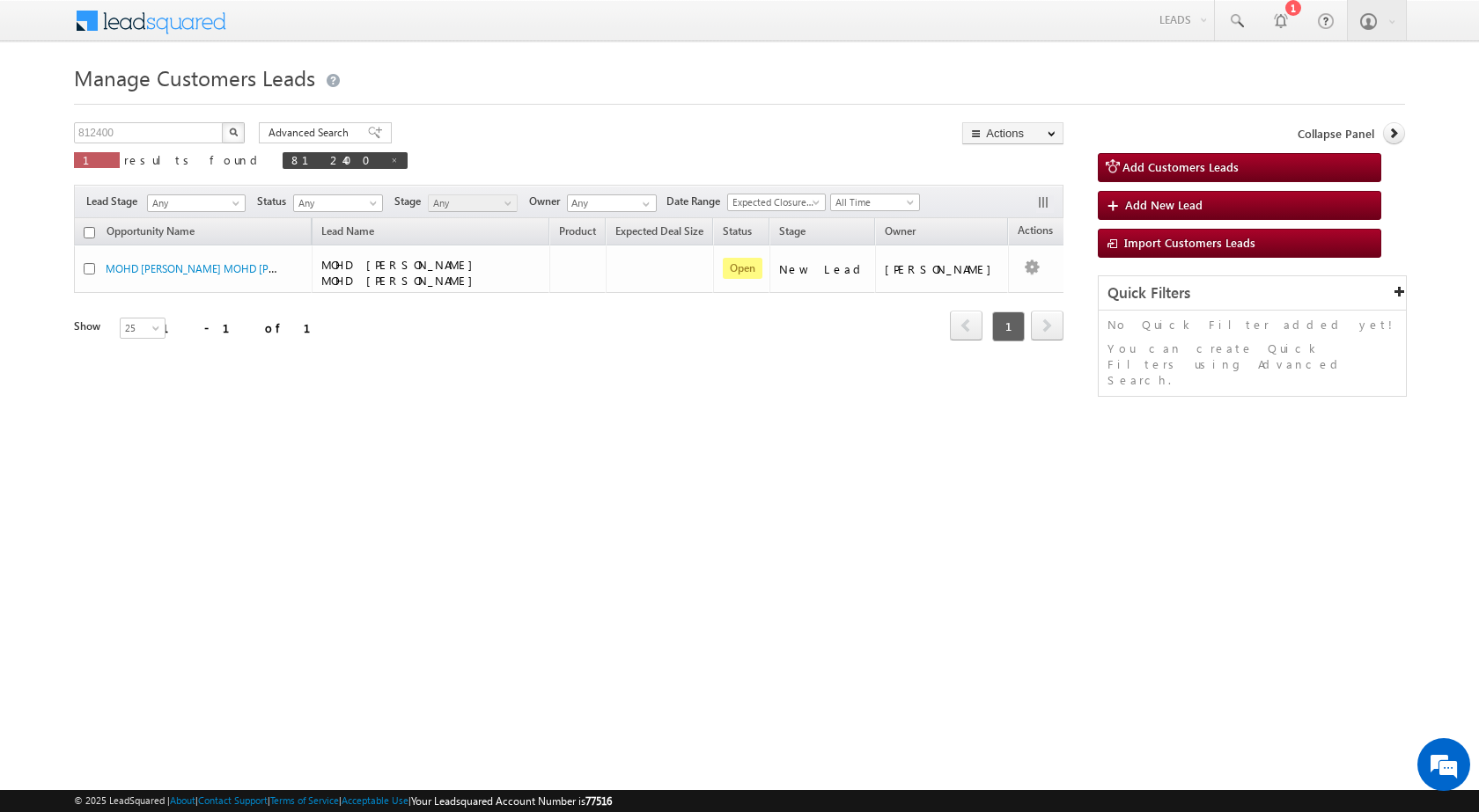
drag, startPoint x: 593, startPoint y: 488, endPoint x: 583, endPoint y: 503, distance: 18.0
click at [583, 503] on html "Menu Surbhi Dhadve sitar a5@ks erve." at bounding box center [739, 271] width 1479 height 543
click at [634, 430] on div "Manage Customers Leads Customers Leads updated successfully. 812400 X 1 results…" at bounding box center [740, 279] width 1331 height 440
click at [682, 388] on div "Manage Customers Leads Customers Leads updated successfully. 812400 X 1 results…" at bounding box center [740, 279] width 1331 height 440
click at [1183, 543] on html "Menu Surbhi Dhadve sitar a5@ks erve." at bounding box center [739, 271] width 1479 height 543
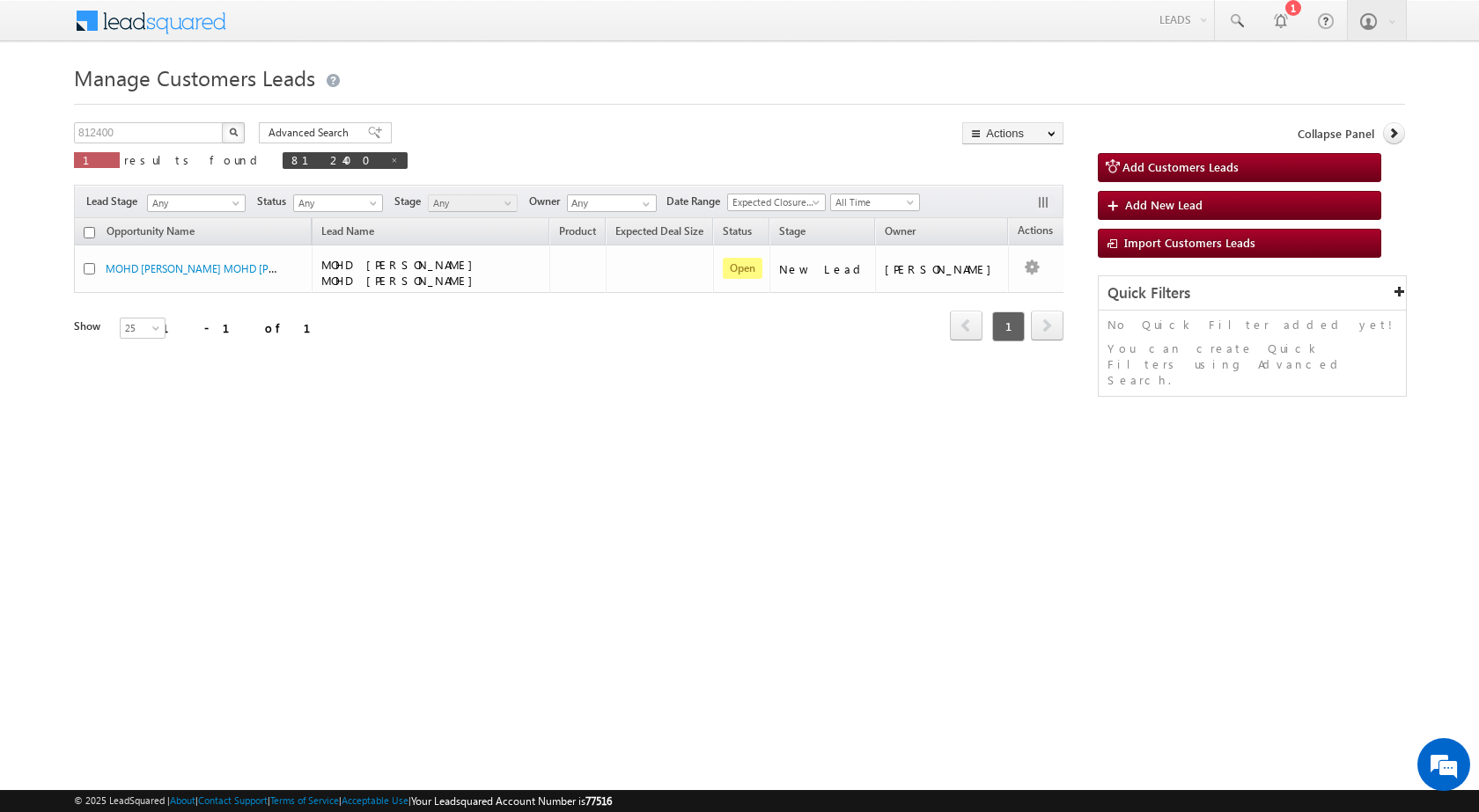
click at [1011, 543] on html "Menu Surbhi Dhadve sitar a5@ks erve." at bounding box center [739, 271] width 1479 height 543
